Goal: Information Seeking & Learning: Learn about a topic

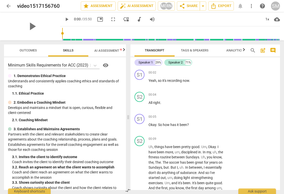
click at [105, 48] on span "AI Assessment New" at bounding box center [109, 51] width 43 height 8
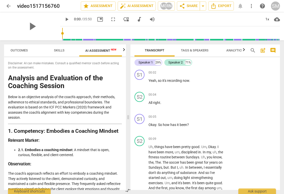
scroll to position [0, 9]
click at [13, 51] on span "Outcomes" at bounding box center [18, 50] width 17 height 4
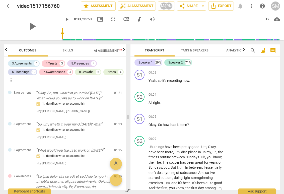
scroll to position [0, 0]
click at [124, 51] on icon "button" at bounding box center [124, 49] width 2 height 3
click at [103, 49] on span "Scores" at bounding box center [102, 50] width 12 height 4
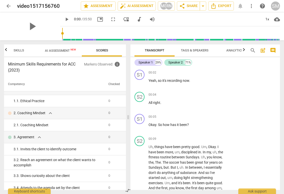
scroll to position [0, 0]
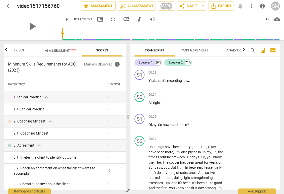
click at [71, 64] on h3 "Minimum Skills Requirements for ACC (2023)" at bounding box center [46, 67] width 76 height 12
click at [59, 46] on button "AI Assessment New" at bounding box center [60, 50] width 43 height 12
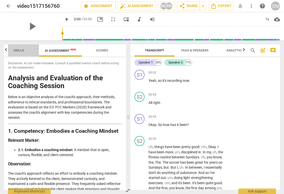
click at [13, 50] on span "Skills" at bounding box center [19, 50] width 23 height 7
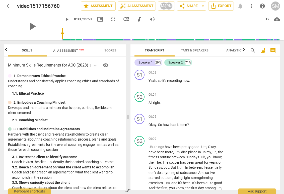
scroll to position [0, 40]
click at [94, 64] on icon at bounding box center [95, 65] width 5 height 5
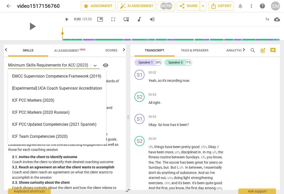
click at [87, 100] on div "ICF PCC Markers (2020)" at bounding box center [57, 100] width 98 height 12
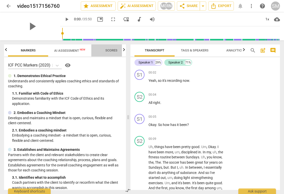
click at [111, 49] on span "Scores" at bounding box center [111, 50] width 12 height 4
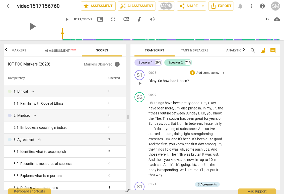
scroll to position [0, 0]
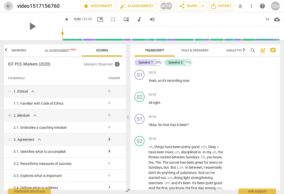
click at [7, 7] on span "arrow_back" at bounding box center [9, 6] width 6 height 6
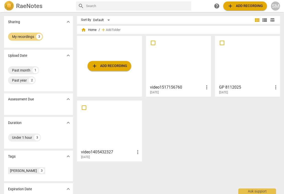
click at [162, 66] on div at bounding box center [179, 60] width 62 height 44
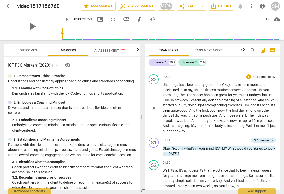
scroll to position [63, 0]
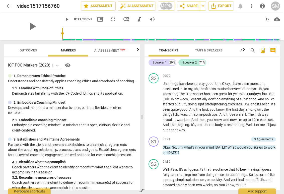
click at [271, 49] on span "comment" at bounding box center [273, 50] width 6 height 6
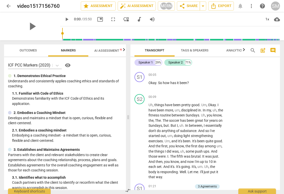
scroll to position [44, 0]
